Goal: Transaction & Acquisition: Purchase product/service

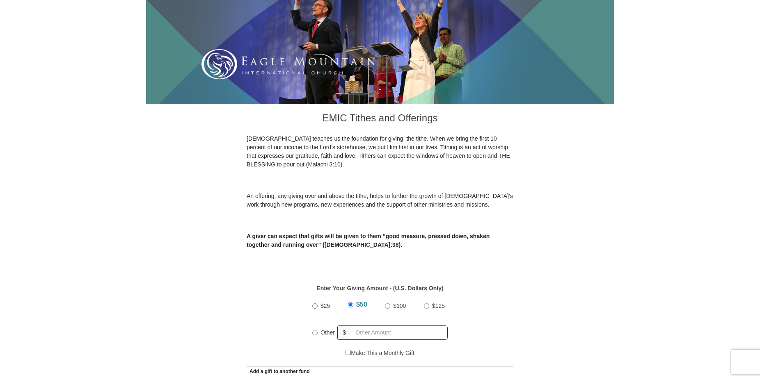
scroll to position [167, 0]
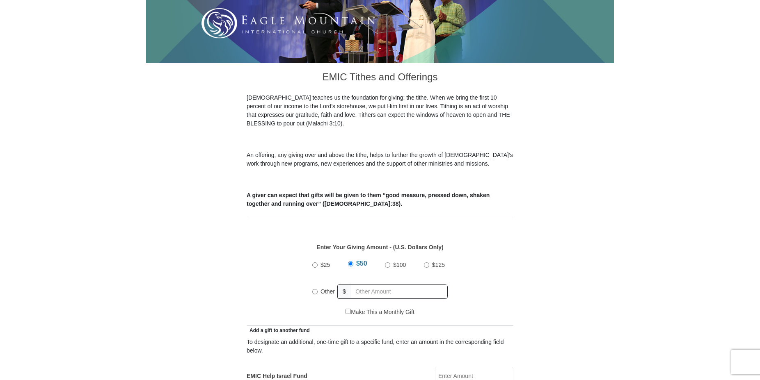
click at [315, 285] on div "Other" at bounding box center [324, 292] width 25 height 18
click at [315, 289] on input "Other" at bounding box center [314, 291] width 5 height 5
radio input "true"
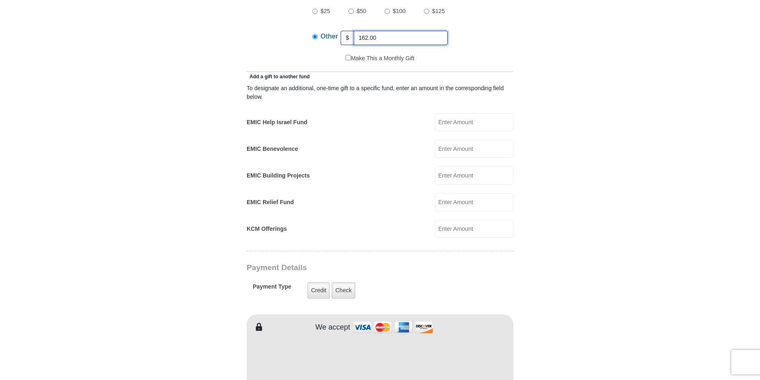
scroll to position [460, 0]
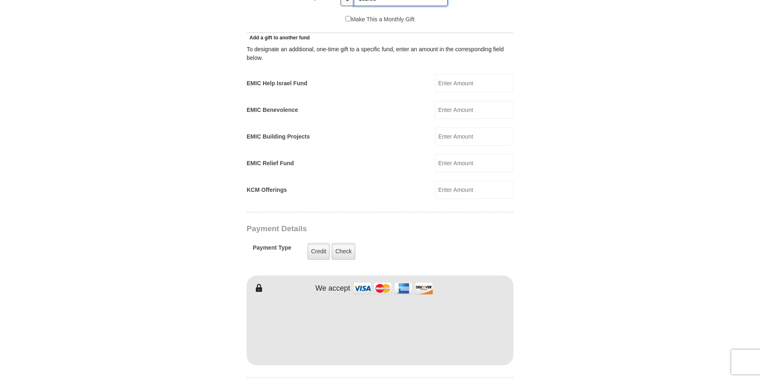
type input "162.00"
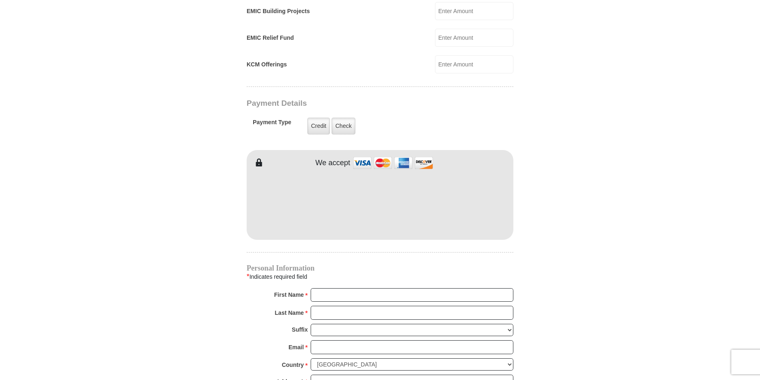
scroll to position [711, 0]
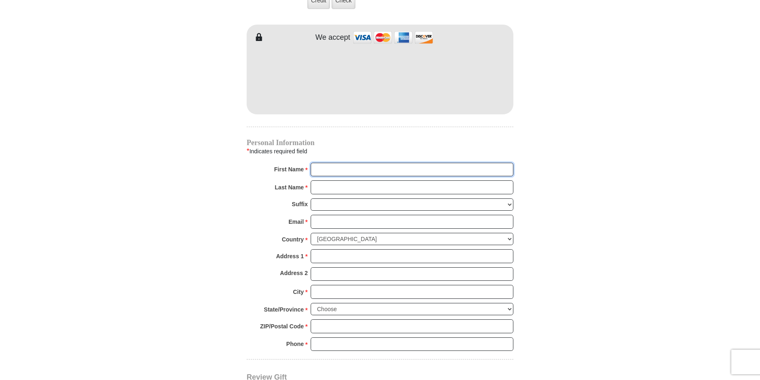
click at [324, 163] on input "First Name *" at bounding box center [411, 170] width 203 height 14
type input "C"
type input "2152 Stewart R"
type input "Cheryl"
type input "Taylor"
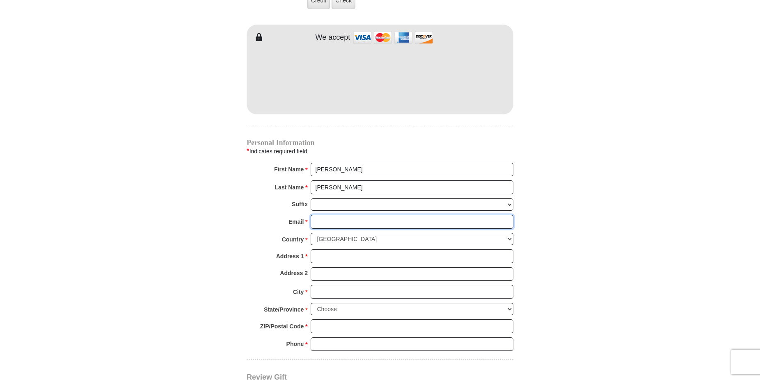
type input "cheryltaylor244@gmail.com"
type input "2152 Stewart R"
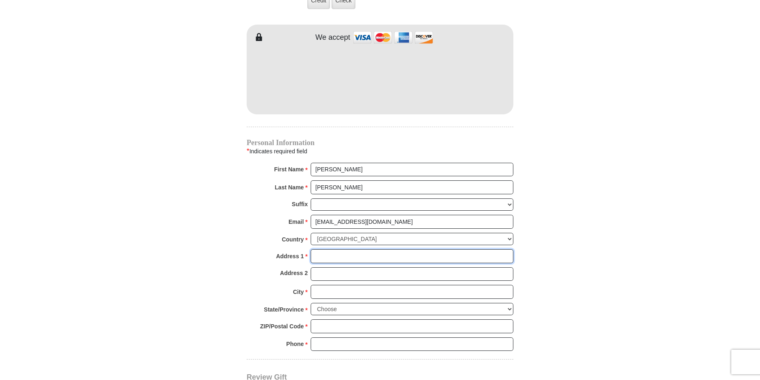
click at [319, 249] on input "Address 1 *" at bounding box center [411, 256] width 203 height 14
type input "2152 Stewart rd"
click at [301, 286] on strong "City" at bounding box center [298, 291] width 11 height 11
click at [310, 285] on input "City *" at bounding box center [411, 292] width 203 height 14
type input "South Park"
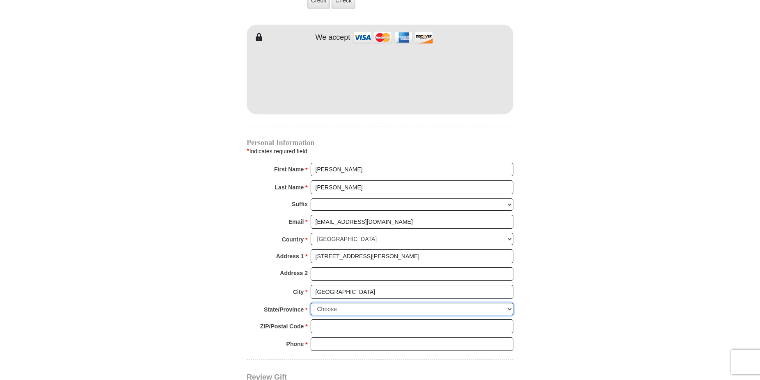
select select "PA"
click option "Pennsylvania" at bounding box center [0, 0] width 0 height 0
click at [324, 320] on input "ZIP/Postal Code *" at bounding box center [411, 327] width 203 height 14
type input "15129"
click at [331, 338] on input "Phone * *" at bounding box center [411, 345] width 203 height 14
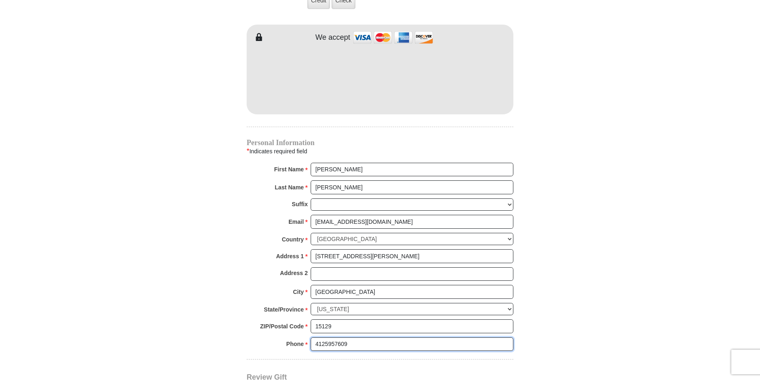
scroll to position [879, 0]
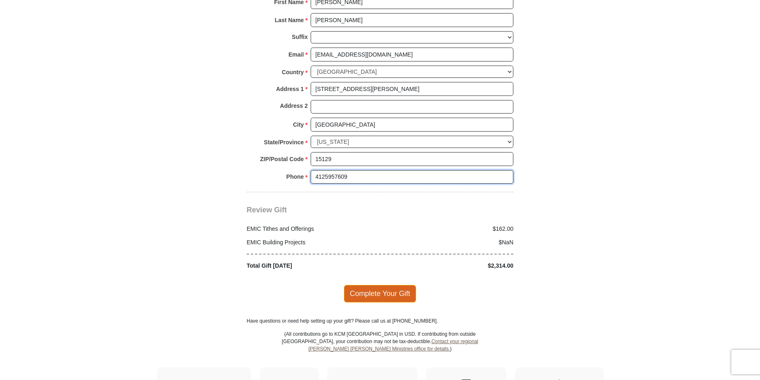
type input "4125957609"
click at [392, 285] on span "Complete Your Gift" at bounding box center [380, 293] width 73 height 17
